Goal: Transaction & Acquisition: Purchase product/service

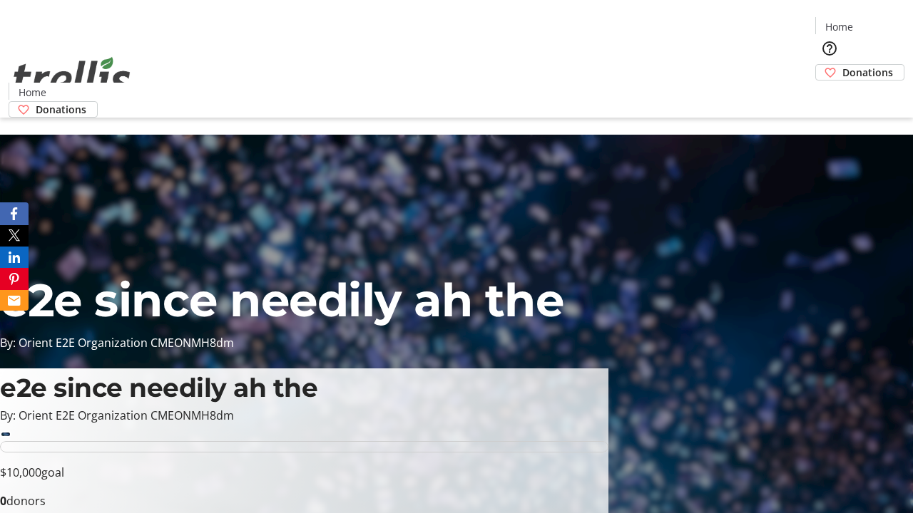
click at [842, 65] on span "Donations" at bounding box center [867, 72] width 51 height 15
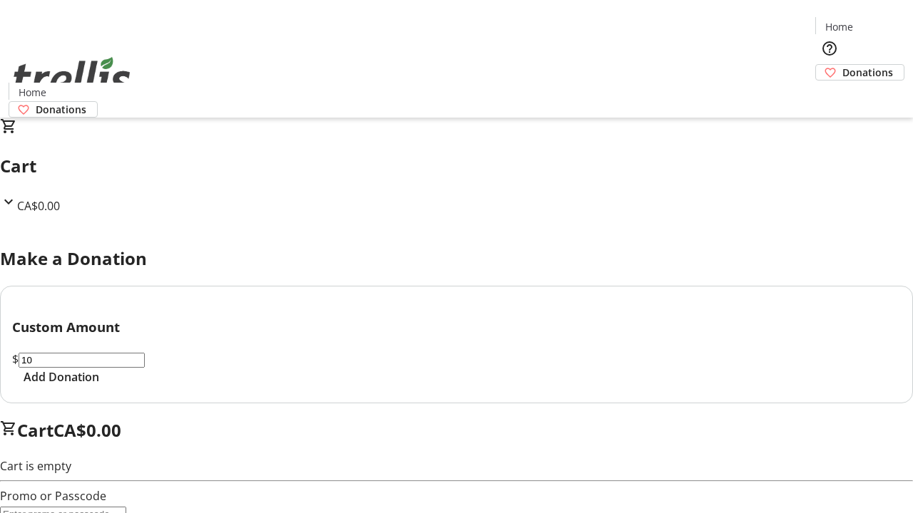
click at [99, 386] on span "Add Donation" at bounding box center [62, 377] width 76 height 17
